Goal: Find specific page/section

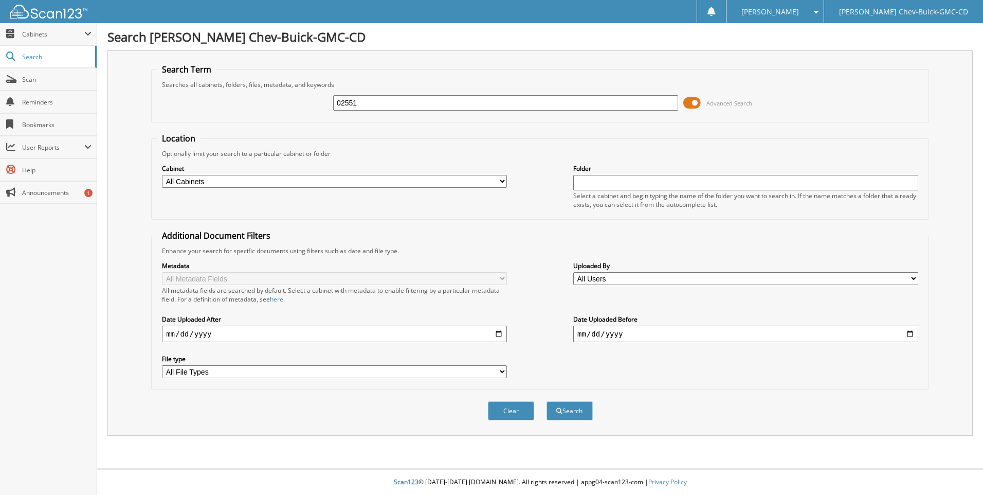
type input "02551"
click at [546, 401] on button "Search" at bounding box center [569, 410] width 46 height 19
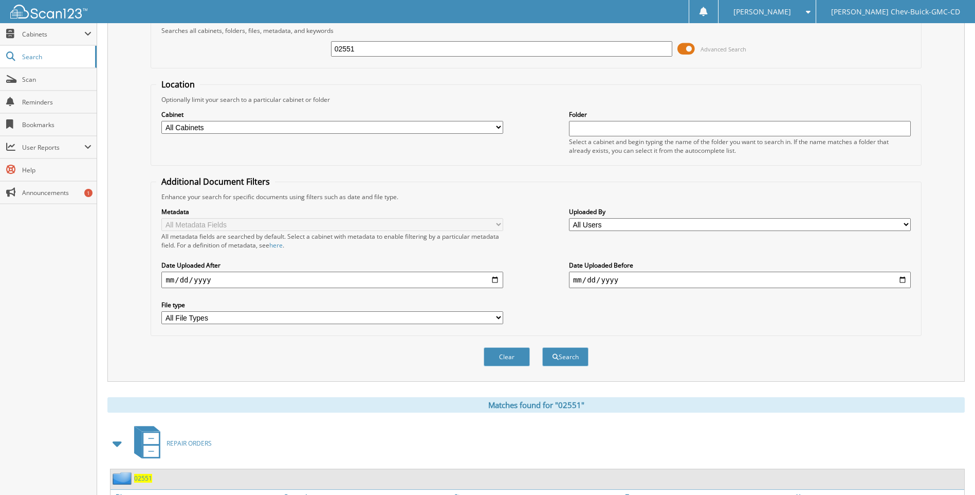
scroll to position [206, 0]
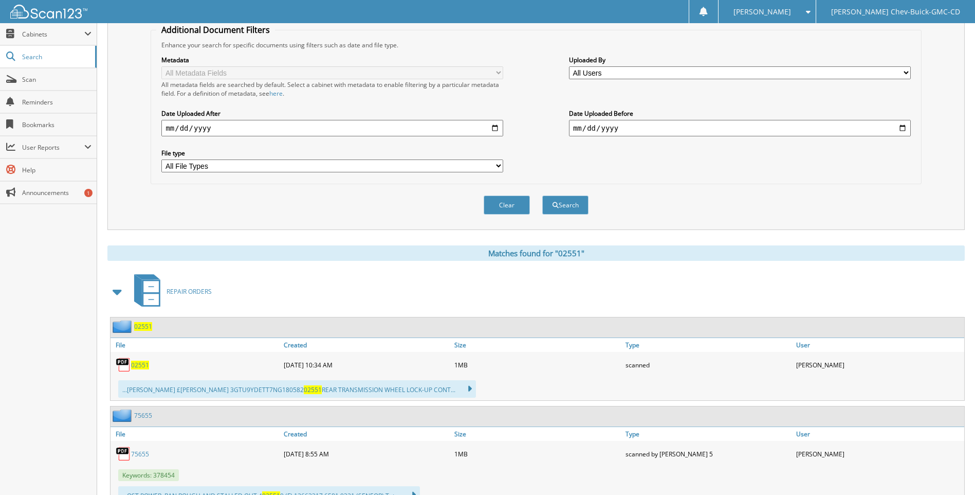
click at [129, 366] on img at bounding box center [123, 364] width 15 height 15
click at [134, 365] on span "02551" at bounding box center [140, 364] width 18 height 9
